Goal: Task Accomplishment & Management: Complete application form

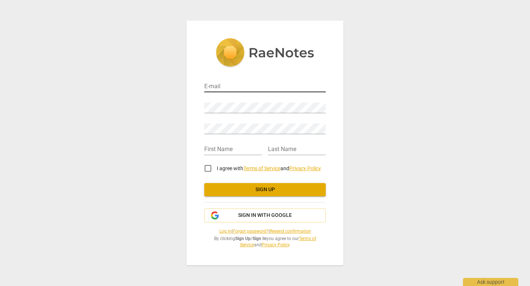
click at [232, 85] on input "email" at bounding box center [264, 87] width 121 height 11
type input "[EMAIL_ADDRESS][DOMAIN_NAME]"
type input "Carissa"
type input "Brunsman"
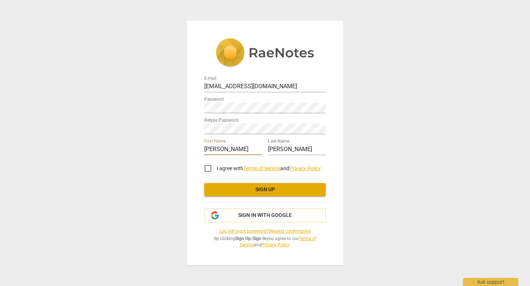
click at [207, 165] on input "I agree with Terms of Service and Privacy Policy" at bounding box center [208, 169] width 18 height 18
checkbox input "true"
click at [255, 191] on span "Sign up" at bounding box center [265, 189] width 110 height 7
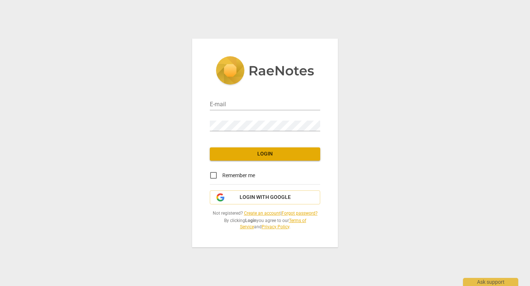
type input "[EMAIL_ADDRESS][DOMAIN_NAME]"
click at [262, 153] on span "Login" at bounding box center [264, 153] width 99 height 7
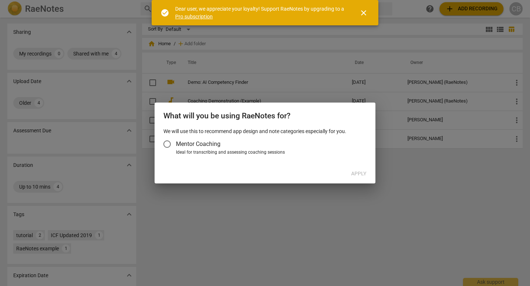
click at [363, 13] on span "close" at bounding box center [363, 12] width 9 height 9
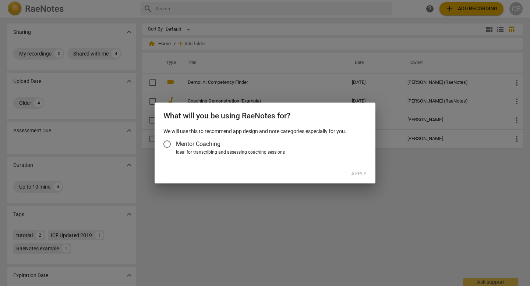
click at [207, 144] on span "Mentor Coaching" at bounding box center [198, 144] width 44 height 8
click at [176, 144] on input "Mentor Coaching" at bounding box center [167, 144] width 18 height 18
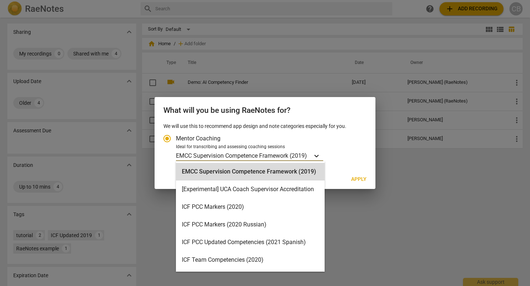
click at [316, 155] on icon "Account type" at bounding box center [316, 156] width 4 height 3
click at [0, 0] on input "Ideal for transcribing and assessing coaching sessions EMCC Supervision Compete…" at bounding box center [0, 0] width 0 height 0
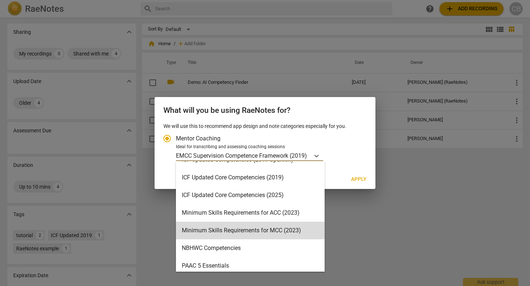
scroll to position [135, 0]
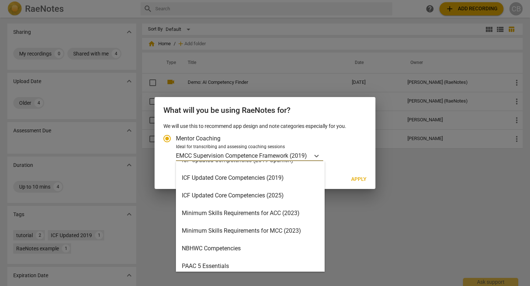
click at [283, 197] on div "ICF Updated Core Competencies (2025)" at bounding box center [250, 196] width 149 height 18
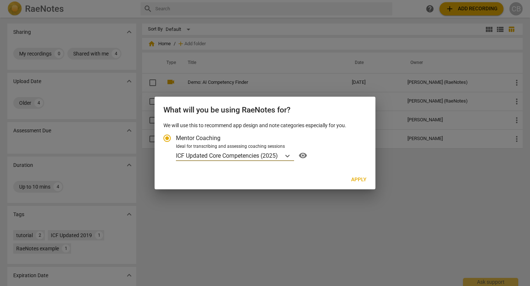
click at [359, 179] on span "Apply" at bounding box center [358, 179] width 15 height 7
radio input "false"
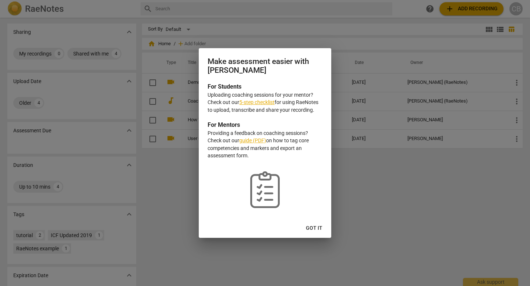
click at [317, 229] on span "Got it" at bounding box center [314, 228] width 17 height 7
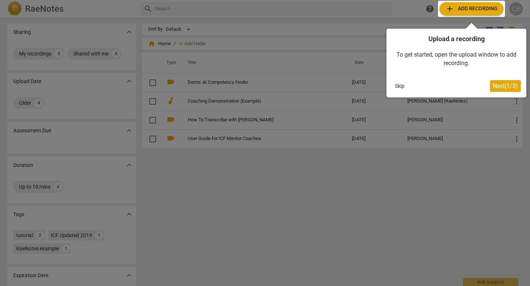
click at [506, 85] on span "Next ( 1 / 3 )" at bounding box center [504, 85] width 25 height 7
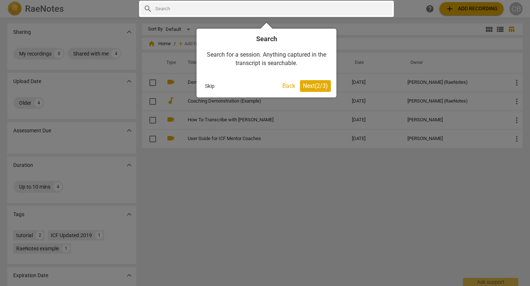
click at [313, 83] on span "Next ( 2 / 3 )" at bounding box center [315, 85] width 25 height 7
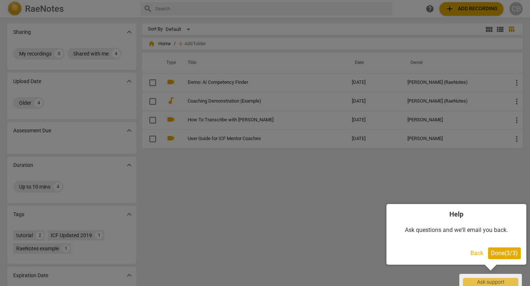
click at [508, 254] on span "Done ( 3 / 3 )" at bounding box center [504, 253] width 27 height 7
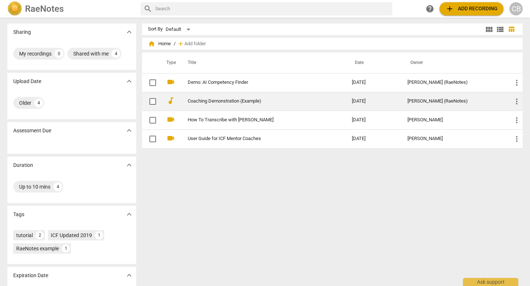
click at [236, 101] on link "Coaching Demonstration (Example)" at bounding box center [257, 102] width 138 height 6
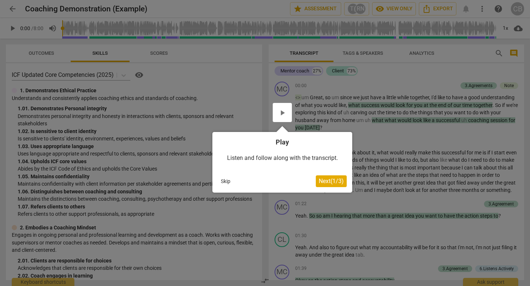
click at [336, 180] on span "Next ( 1 / 3 )" at bounding box center [330, 181] width 25 height 7
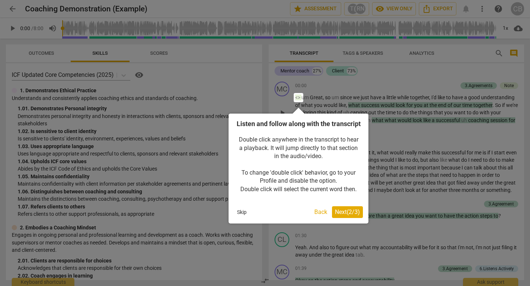
click at [359, 216] on button "Next ( 2 / 3 )" at bounding box center [347, 212] width 31 height 12
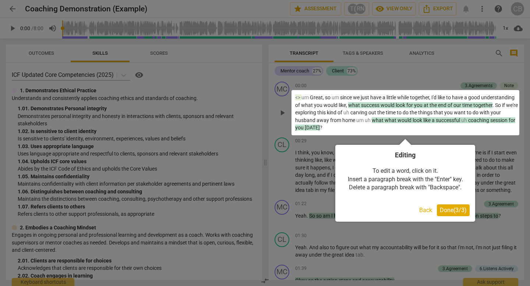
click at [453, 209] on span "Done ( 3 / 3 )" at bounding box center [452, 210] width 27 height 7
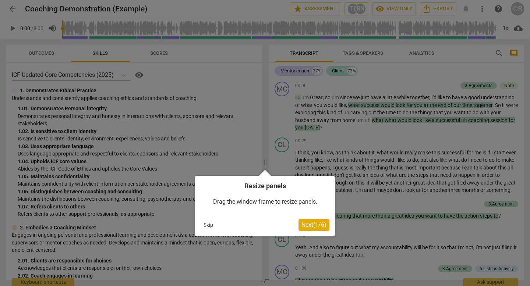
click at [321, 225] on span "Next ( 1 / 6 )" at bounding box center [313, 224] width 25 height 7
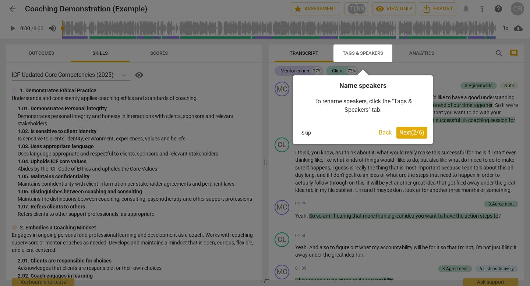
click at [412, 130] on span "Next ( 2 / 6 )" at bounding box center [411, 132] width 25 height 7
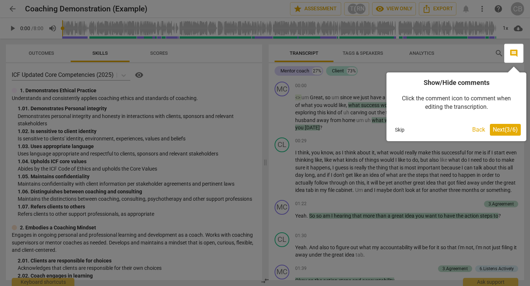
click at [498, 131] on span "Next ( 3 / 6 )" at bounding box center [504, 129] width 25 height 7
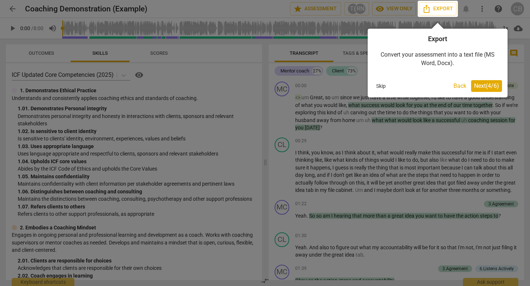
click at [475, 82] on span "Next ( 4 / 6 )" at bounding box center [486, 85] width 25 height 7
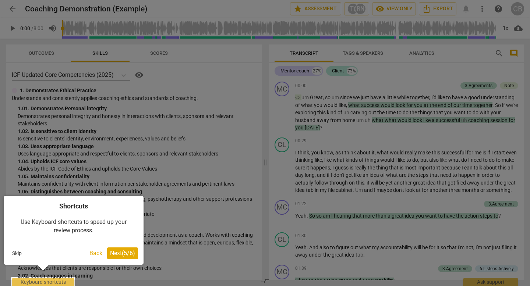
click at [130, 252] on span "Next ( 5 / 6 )" at bounding box center [122, 253] width 25 height 7
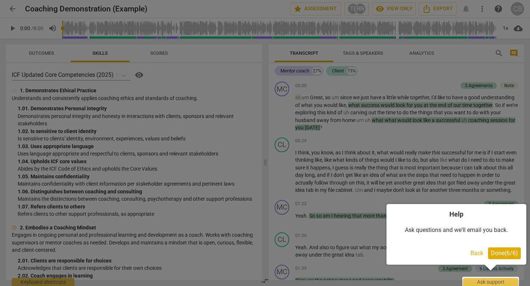
click at [506, 255] on span "Done ( 6 / 6 )" at bounding box center [504, 253] width 27 height 7
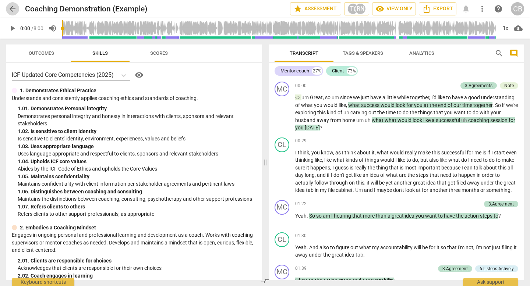
click at [13, 8] on span "arrow_back" at bounding box center [12, 8] width 9 height 9
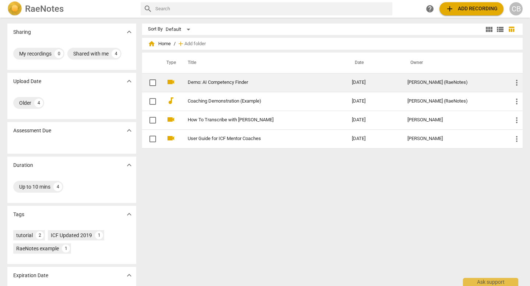
click at [232, 83] on link "Demo: AI Competency Finder" at bounding box center [257, 83] width 138 height 6
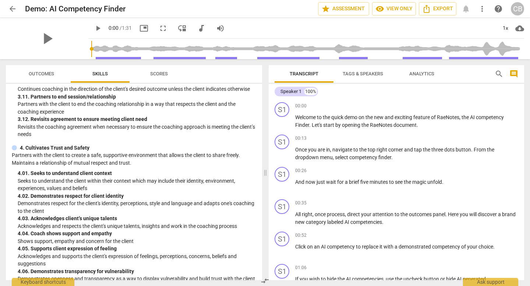
scroll to position [572, 0]
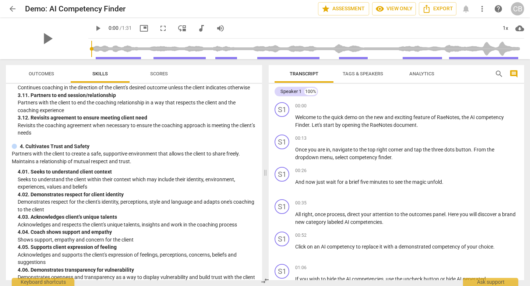
click at [77, 150] on p "4. Cultivates Trust and Safety" at bounding box center [55, 147] width 70 height 8
click at [14, 149] on div at bounding box center [14, 146] width 5 height 5
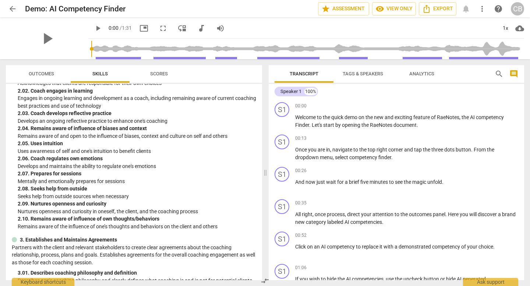
scroll to position [0, 0]
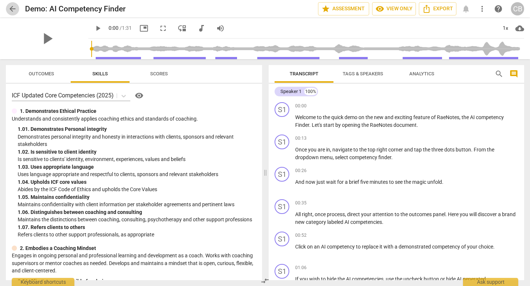
click at [14, 6] on span "arrow_back" at bounding box center [12, 8] width 9 height 9
